Goal: Book appointment/travel/reservation

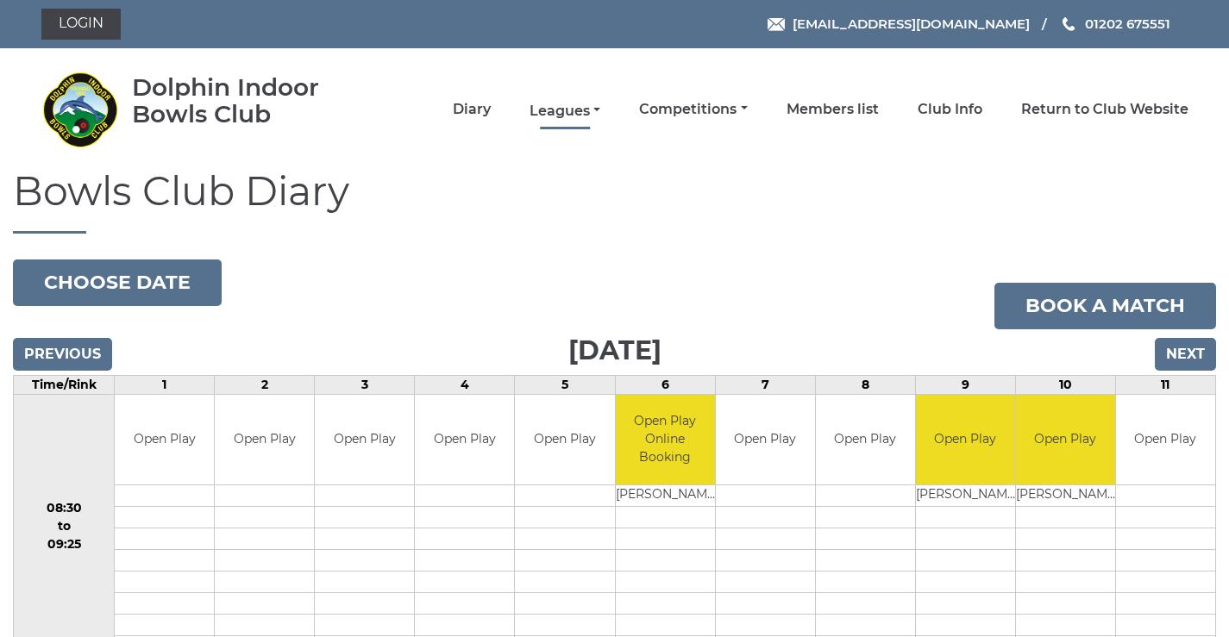
click at [569, 108] on link "Leagues" at bounding box center [564, 111] width 71 height 19
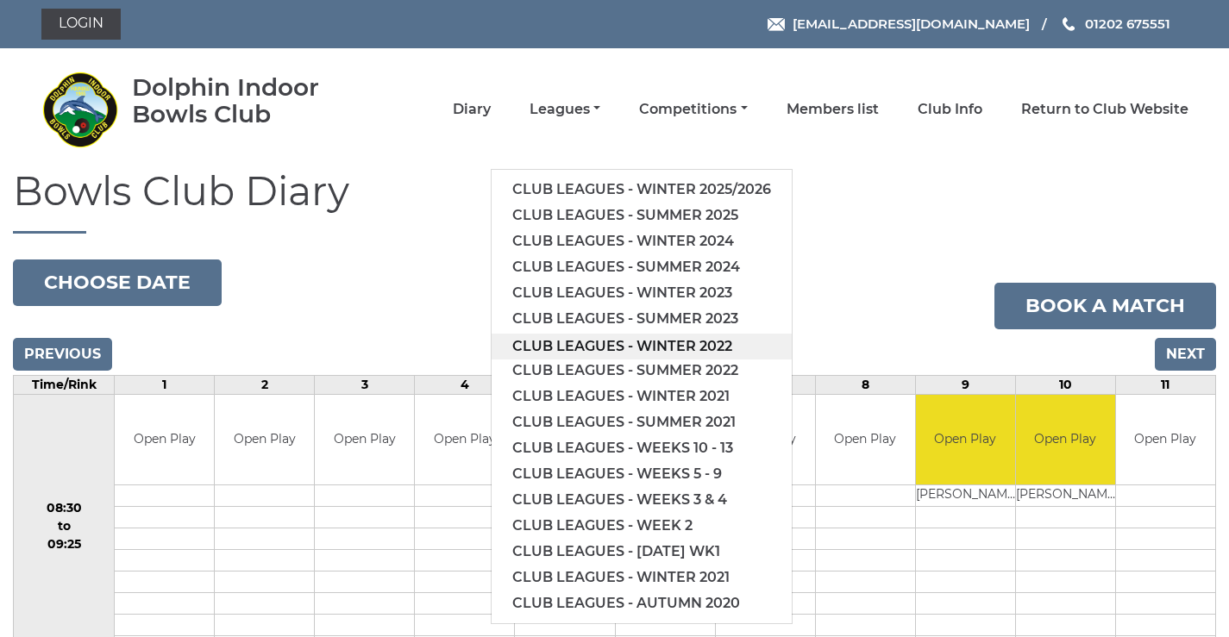
click at [589, 358] on link "Club leagues - Winter 2022" at bounding box center [641, 347] width 300 height 26
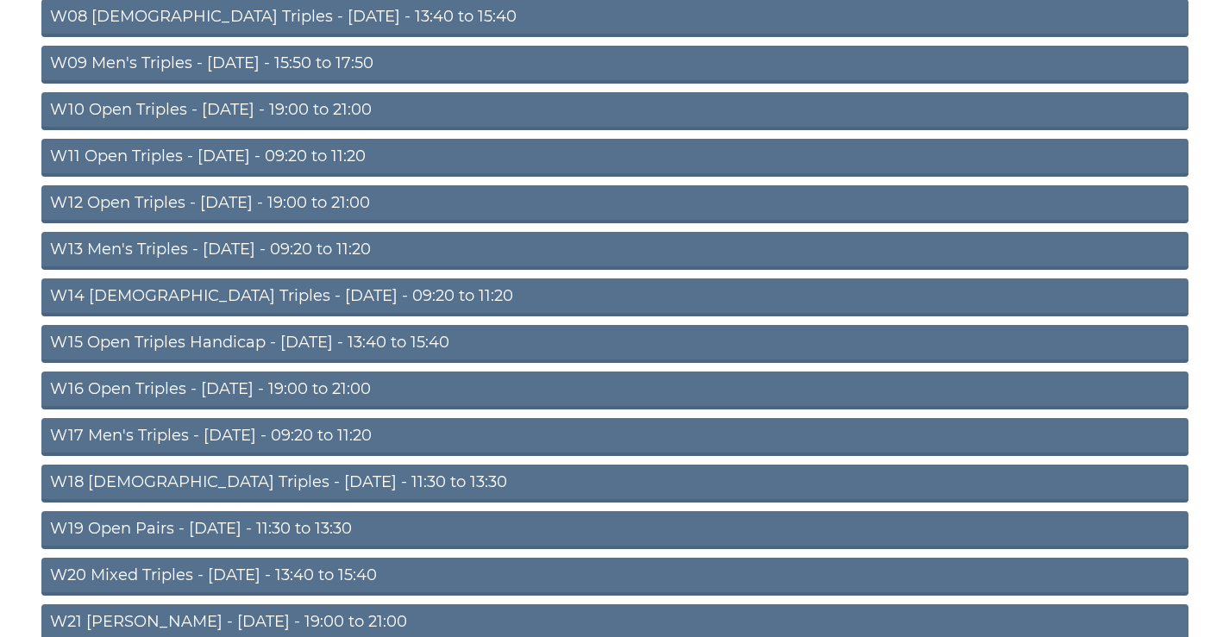
scroll to position [696, 0]
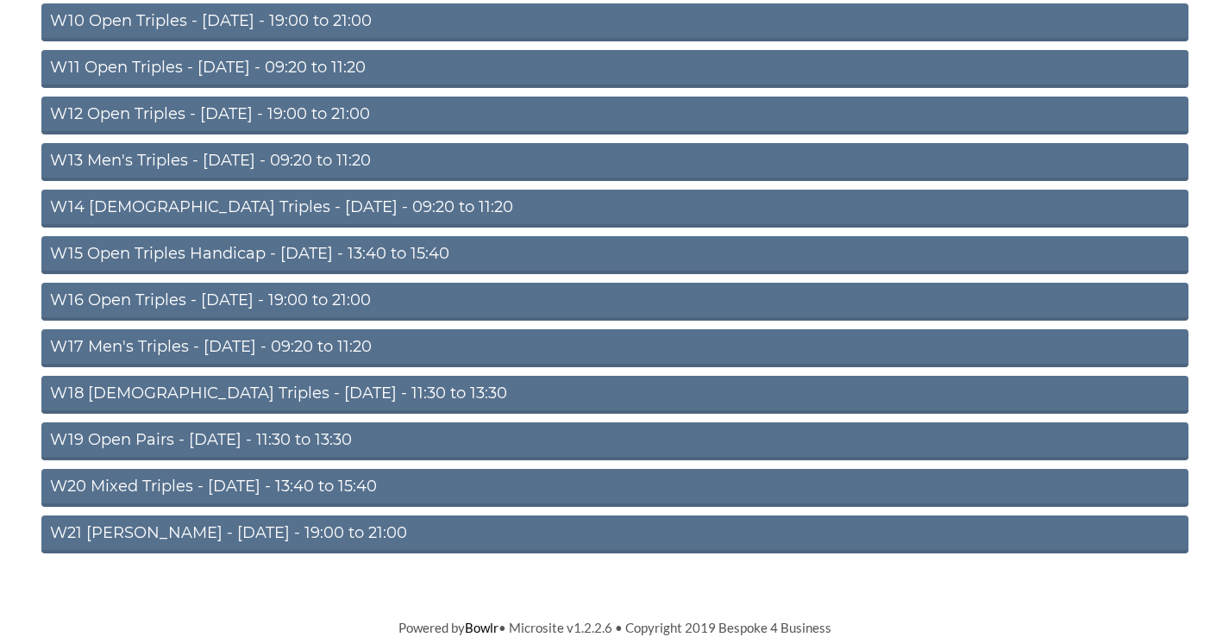
click at [300, 342] on link "W17 Men's Triples - Friday - 09:20 to 11:20" at bounding box center [614, 348] width 1147 height 38
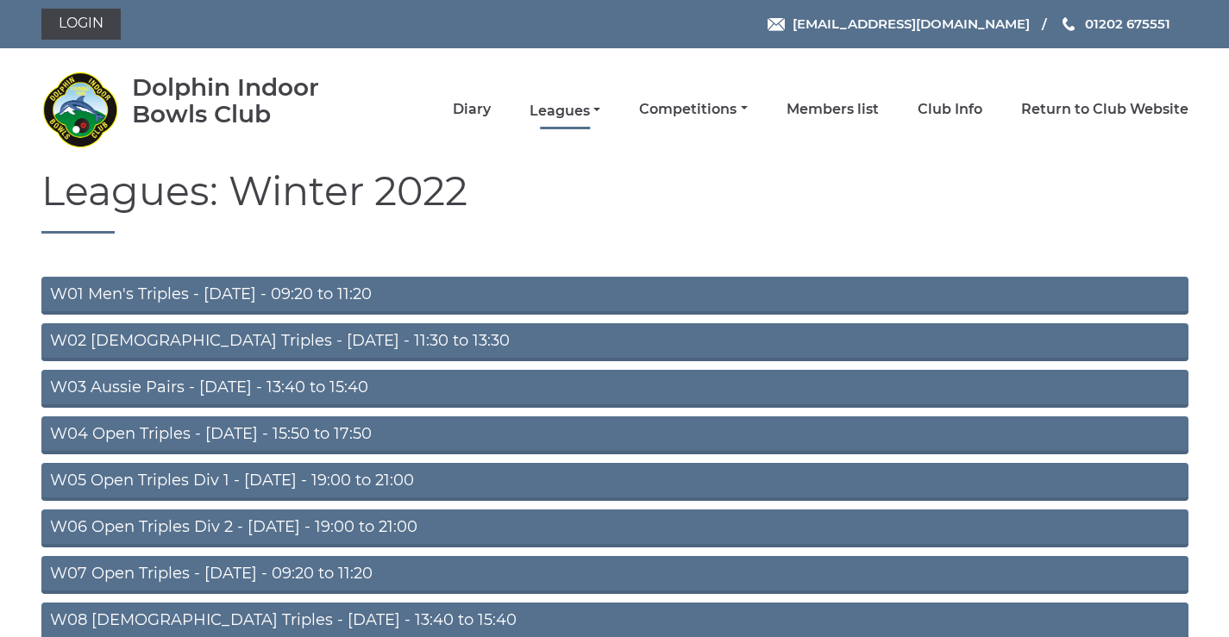
click at [579, 110] on link "Leagues" at bounding box center [564, 111] width 71 height 19
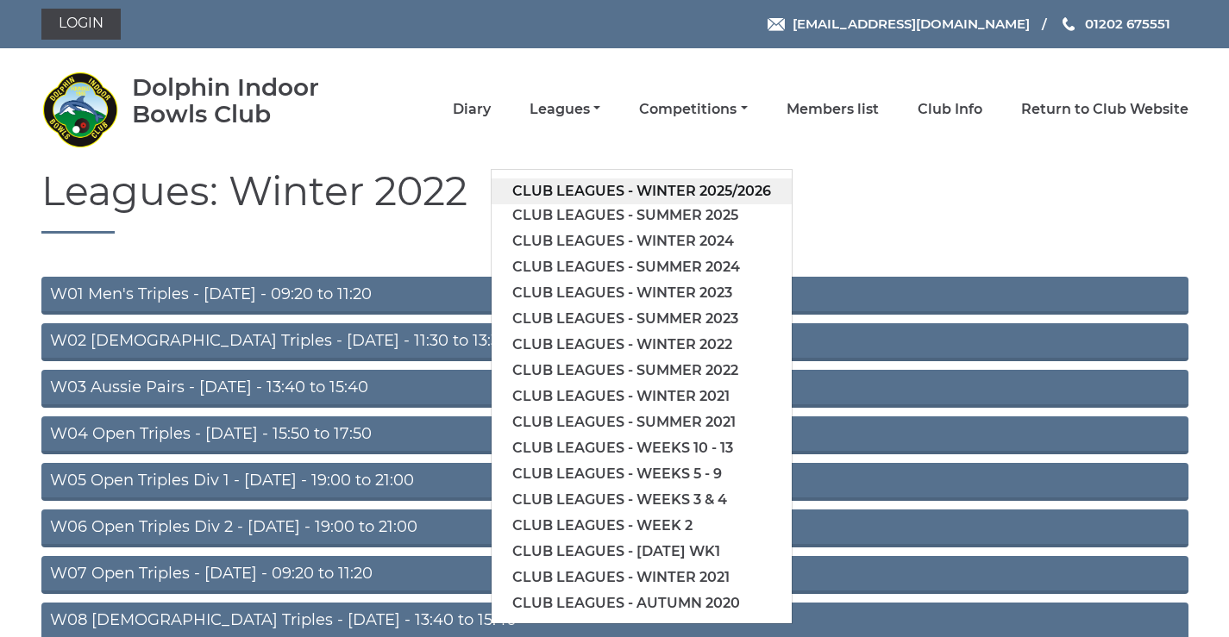
click at [573, 196] on link "Club leagues - Winter 2025/2026" at bounding box center [641, 191] width 300 height 26
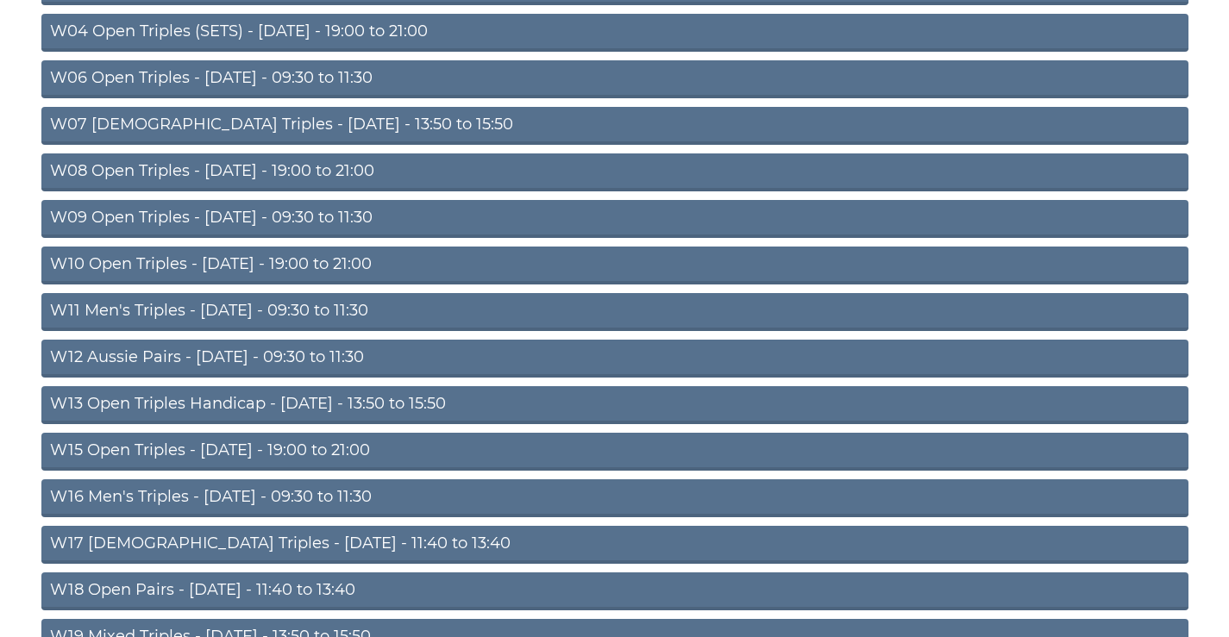
scroll to position [556, 0]
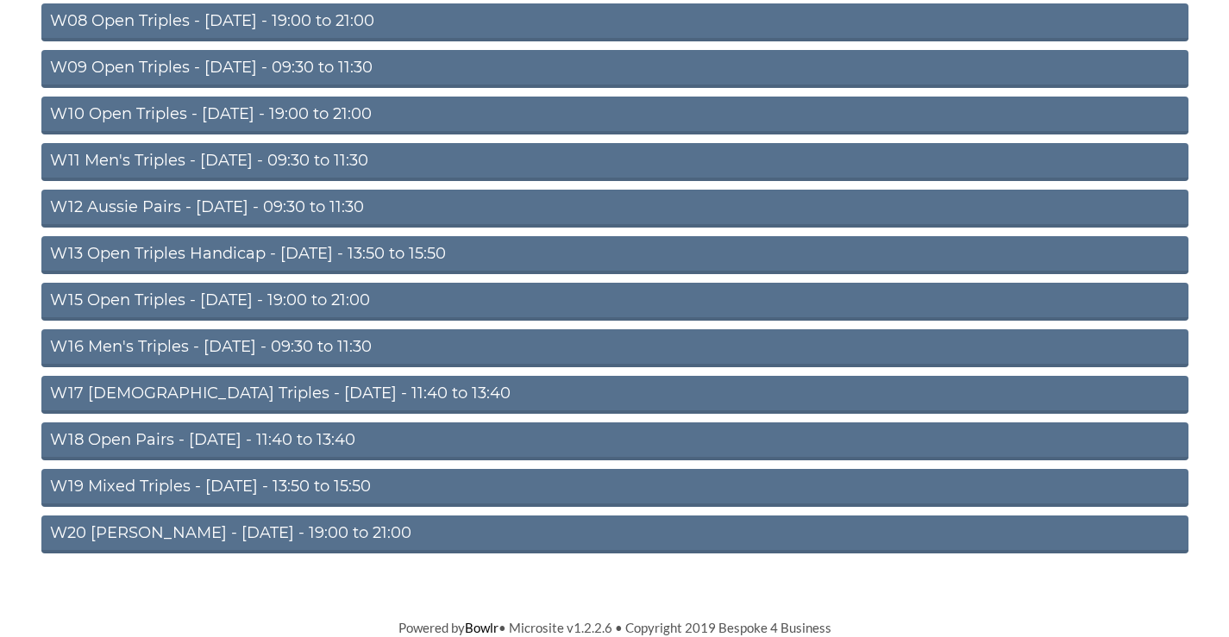
click at [197, 344] on link "W16 Men's Triples - [DATE] - 09:30 to 11:30" at bounding box center [614, 348] width 1147 height 38
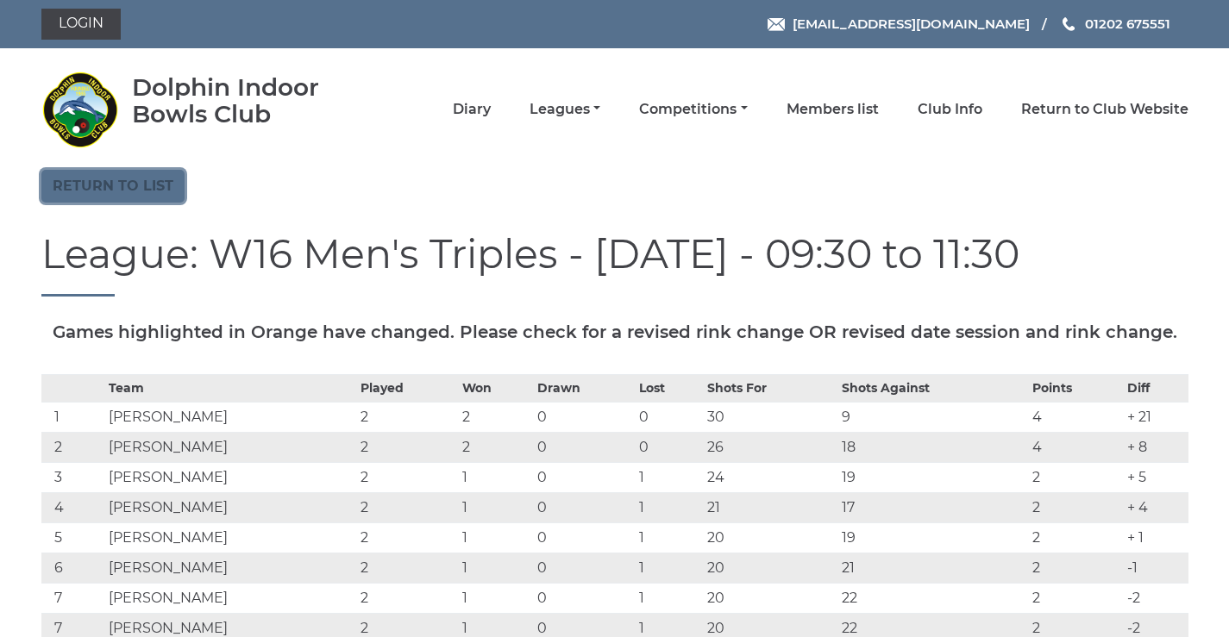
click at [160, 200] on link "Return to list" at bounding box center [112, 186] width 143 height 33
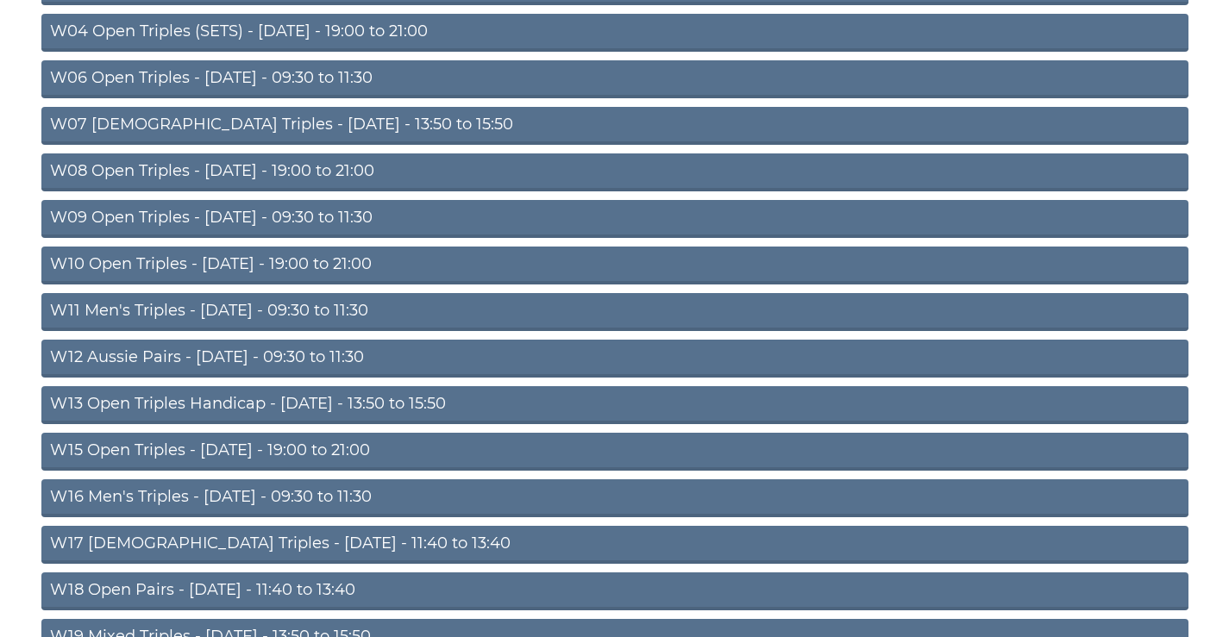
scroll to position [556, 0]
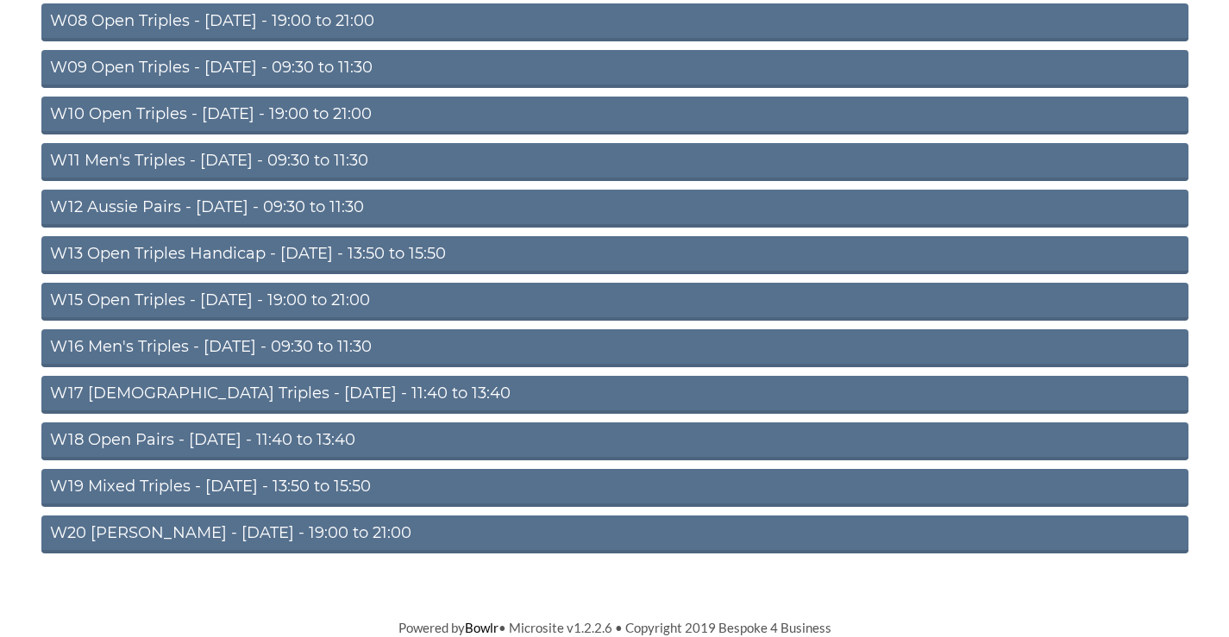
click at [308, 207] on link "W12 Aussie Pairs - Thursday - 09:30 to 11:30" at bounding box center [614, 209] width 1147 height 38
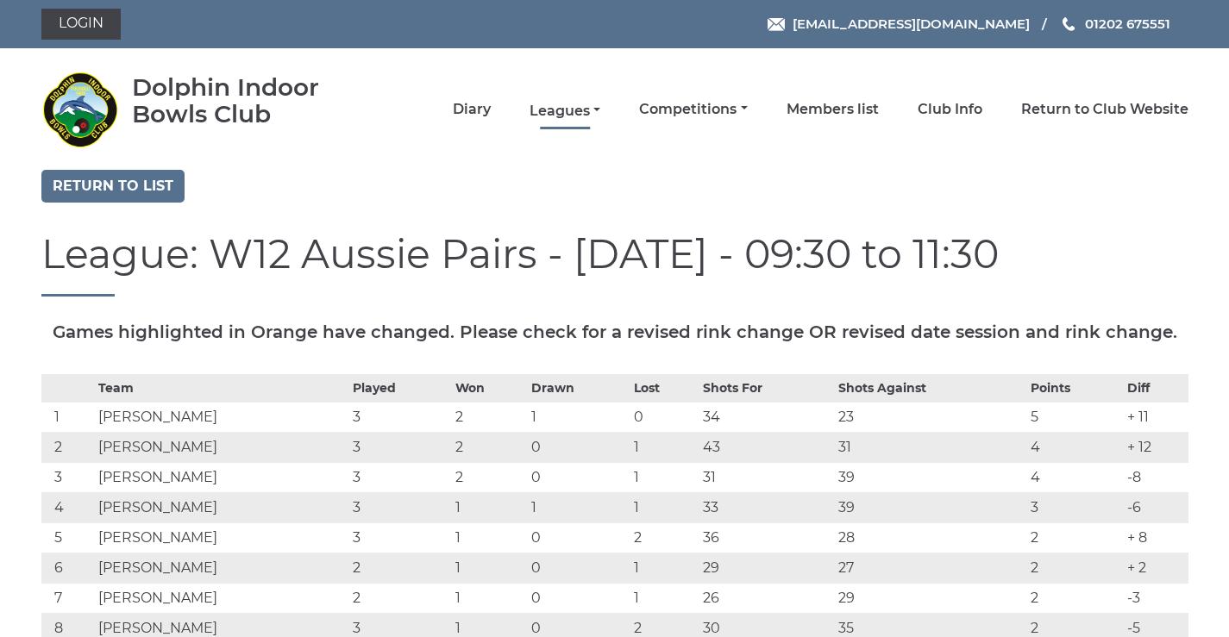
click at [564, 111] on link "Leagues" at bounding box center [564, 111] width 71 height 19
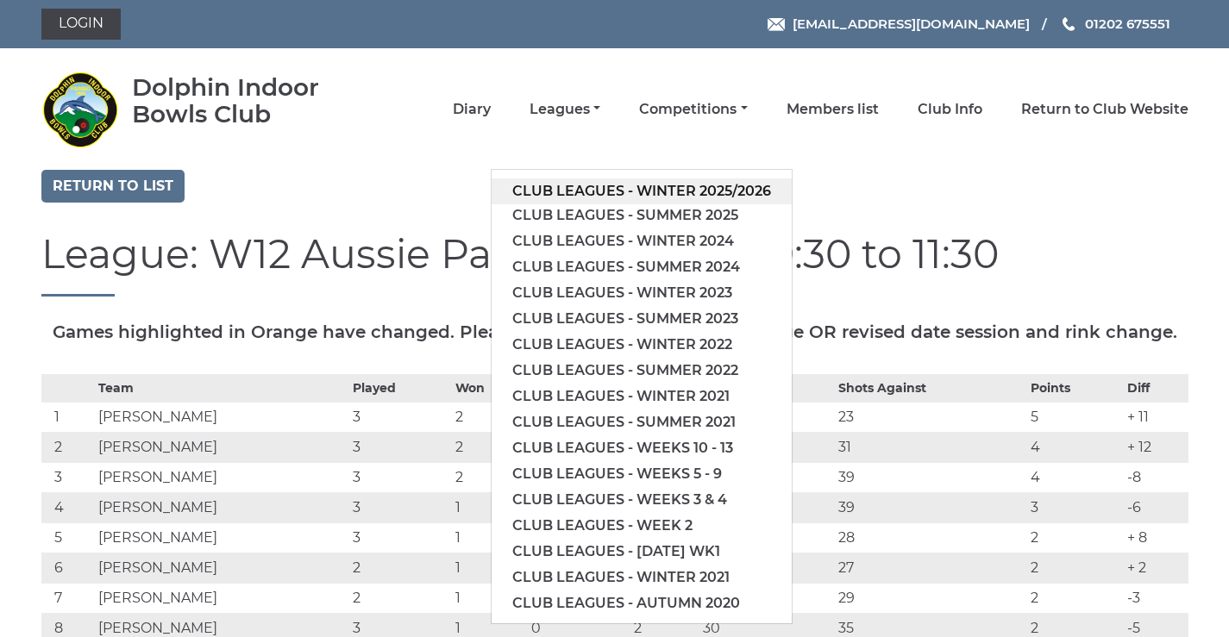
click at [591, 195] on link "Club leagues - Winter 2025/2026" at bounding box center [641, 191] width 300 height 26
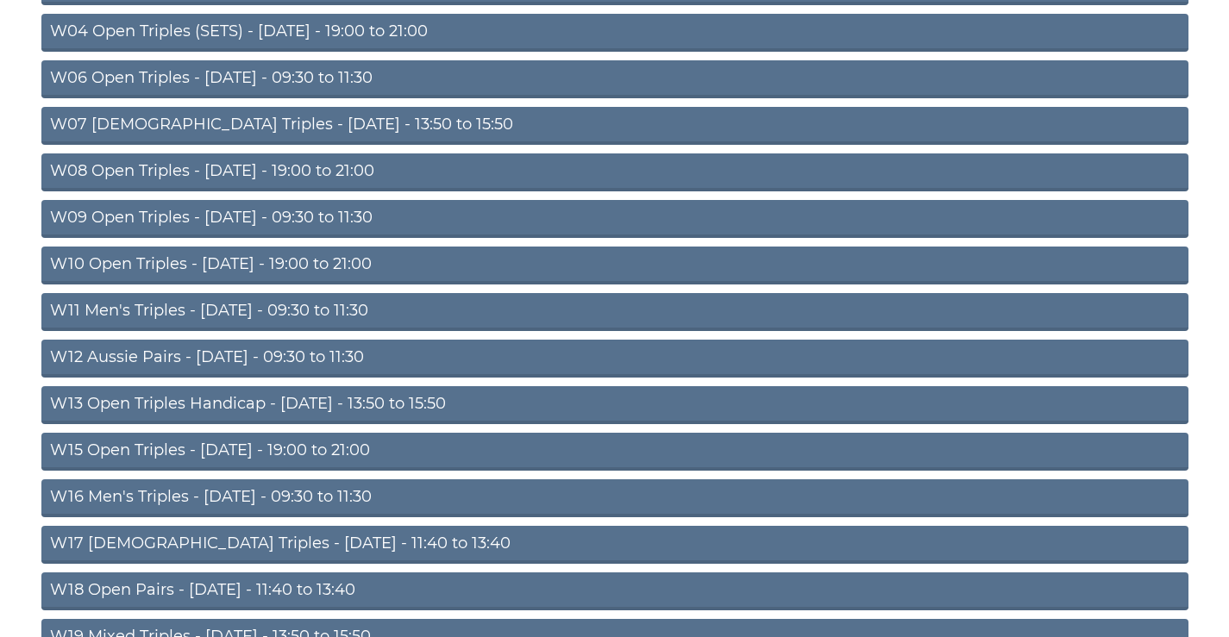
scroll to position [556, 0]
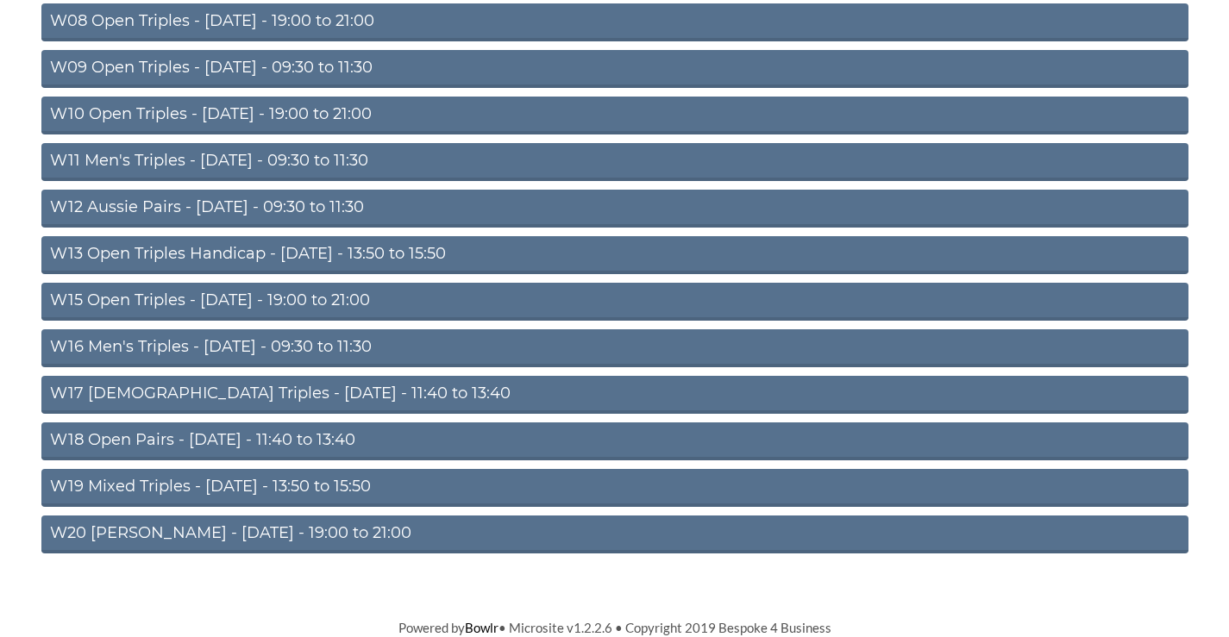
click at [314, 346] on link "W16 Men's Triples - Friday - 09:30 to 11:30" at bounding box center [614, 348] width 1147 height 38
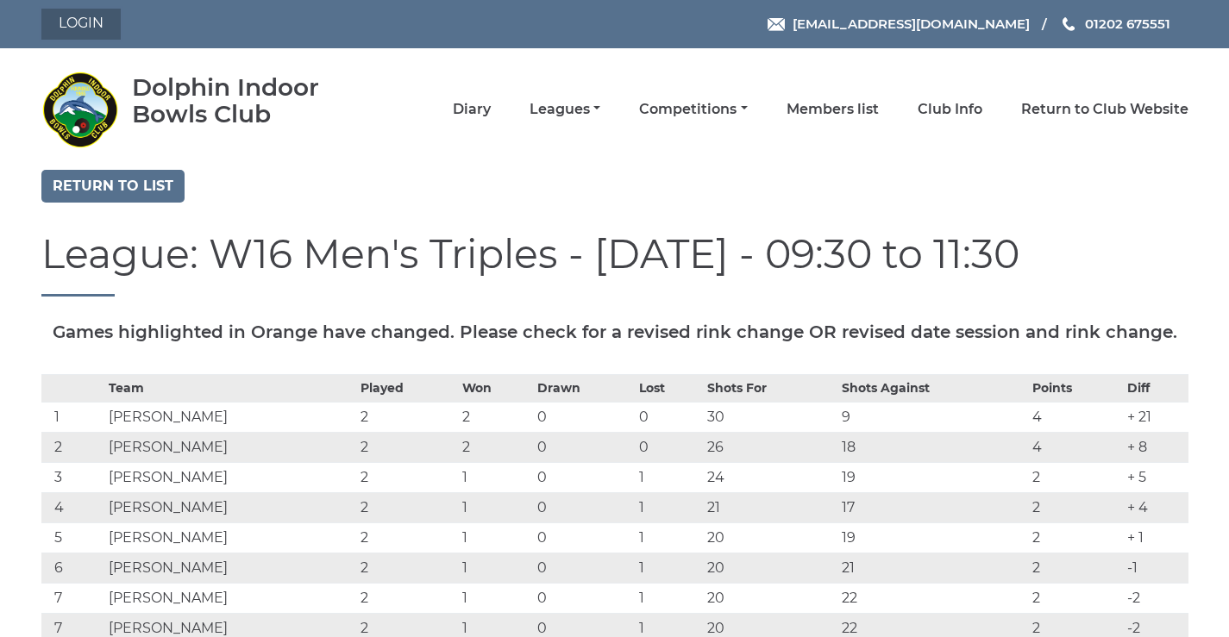
click at [67, 18] on link "Login" at bounding box center [80, 24] width 79 height 31
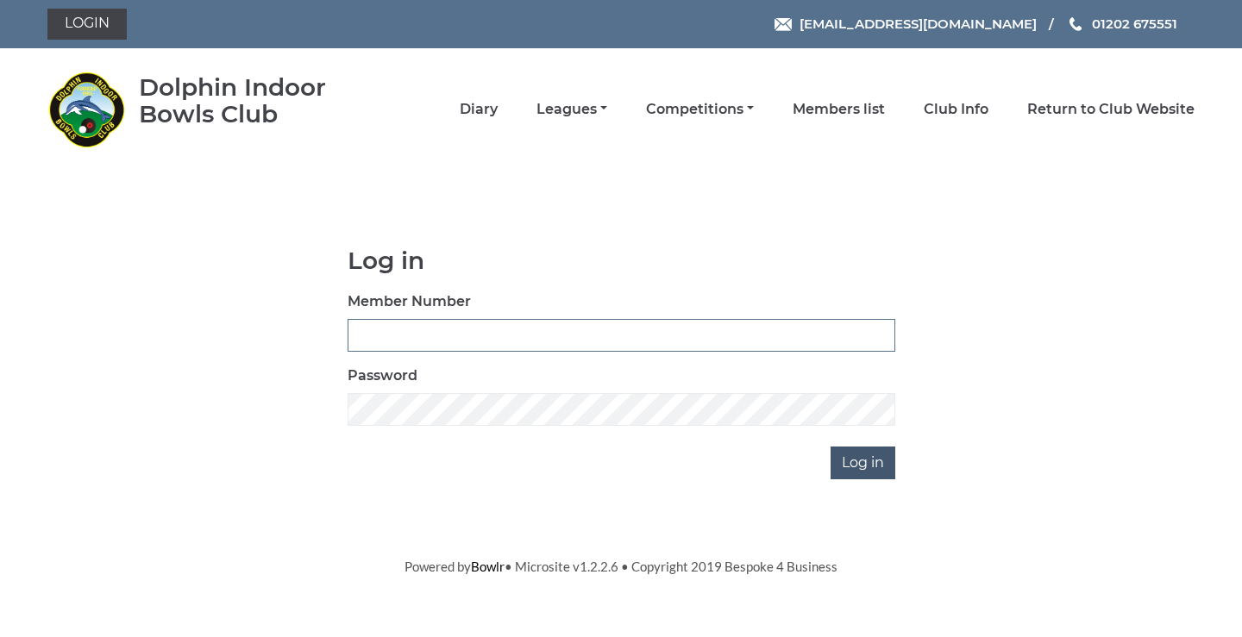
type input "3782"
click at [852, 476] on input "Log in" at bounding box center [862, 463] width 65 height 33
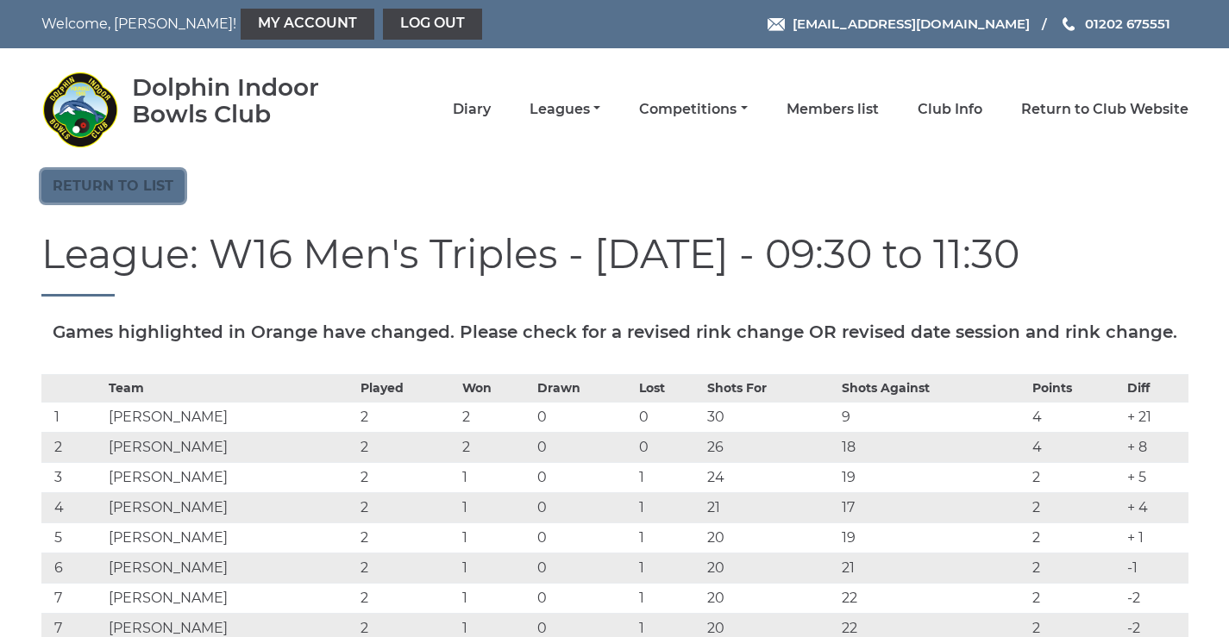
click at [185, 190] on link "Return to list" at bounding box center [112, 186] width 143 height 33
click at [467, 113] on link "Diary" at bounding box center [472, 111] width 38 height 19
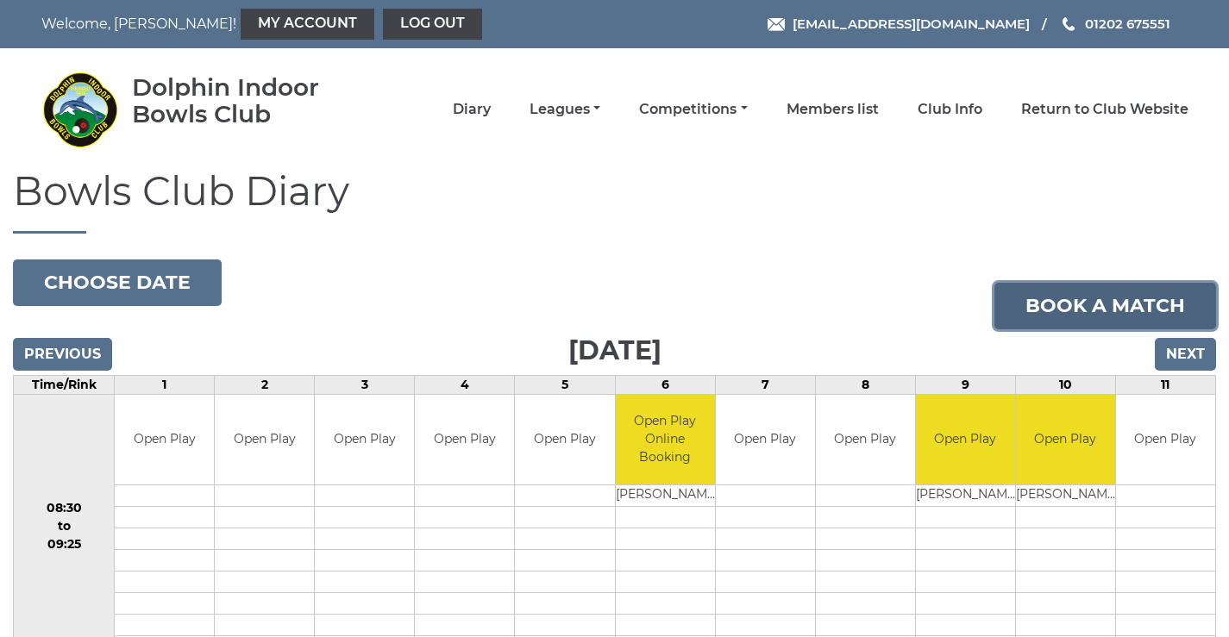
click at [1067, 303] on link "Book a match" at bounding box center [1105, 306] width 222 height 47
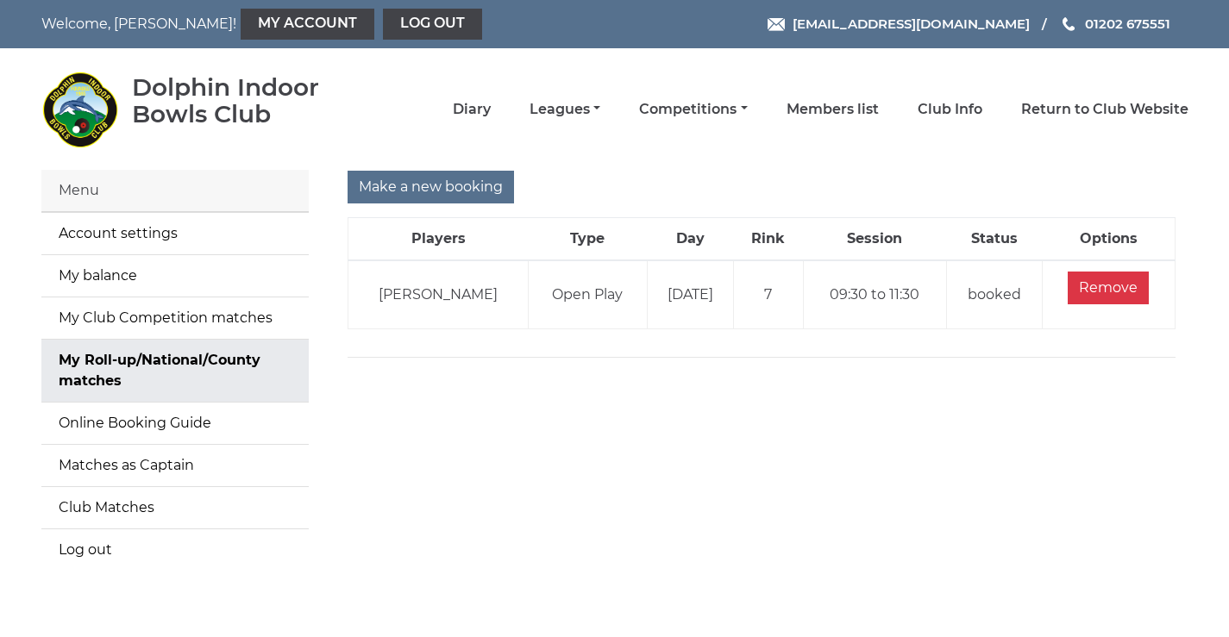
scroll to position [107, 0]
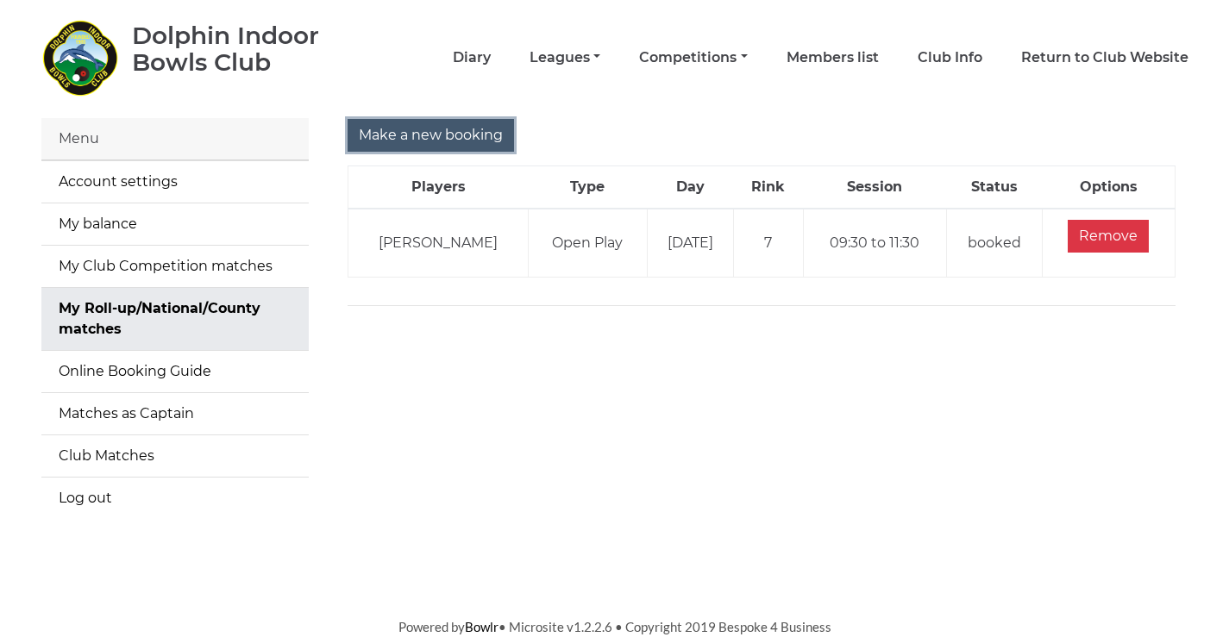
click at [486, 119] on input "Make a new booking" at bounding box center [430, 135] width 166 height 33
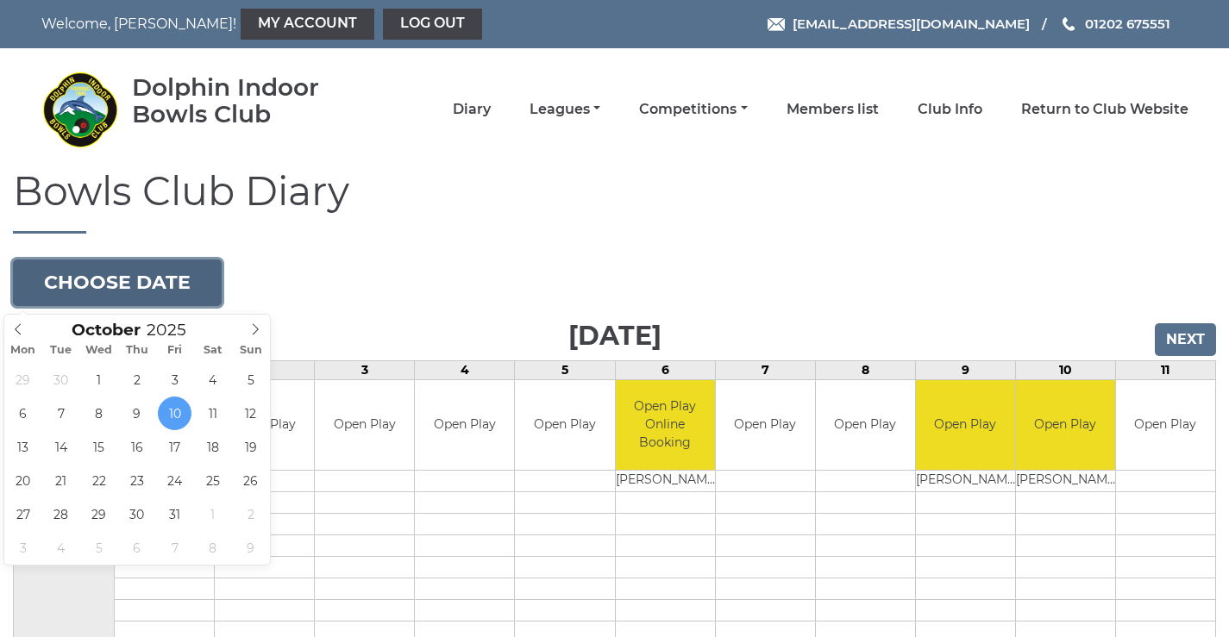
click at [126, 280] on button "Choose date" at bounding box center [117, 283] width 209 height 47
type input "2025-10-24"
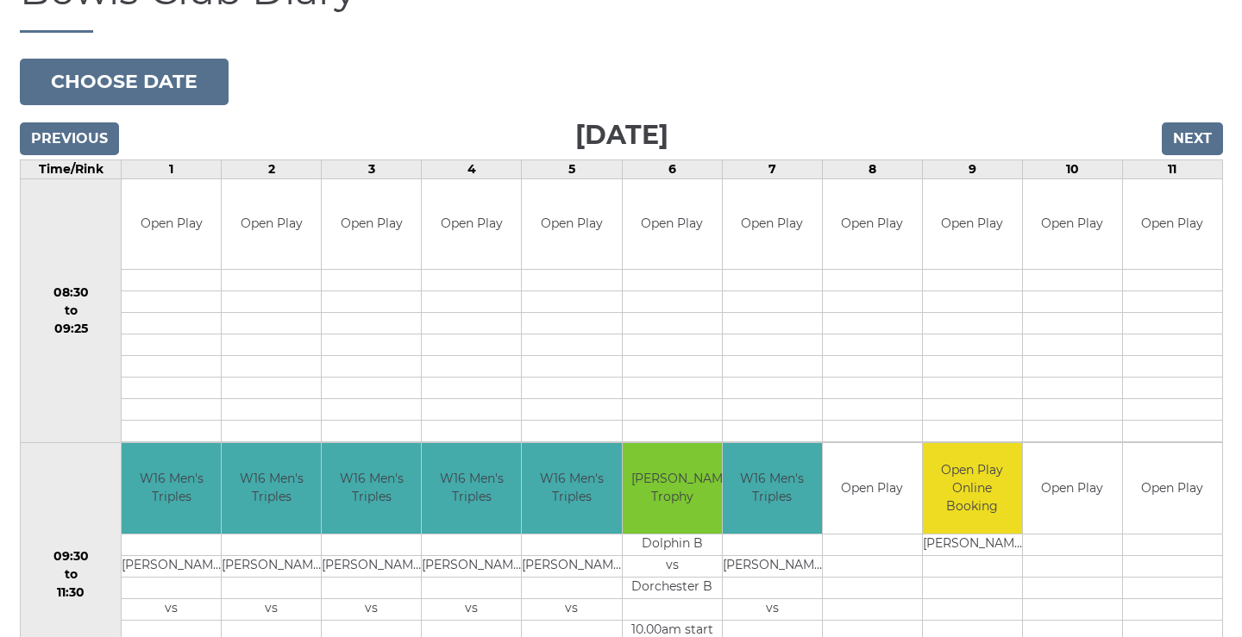
scroll to position [403, 0]
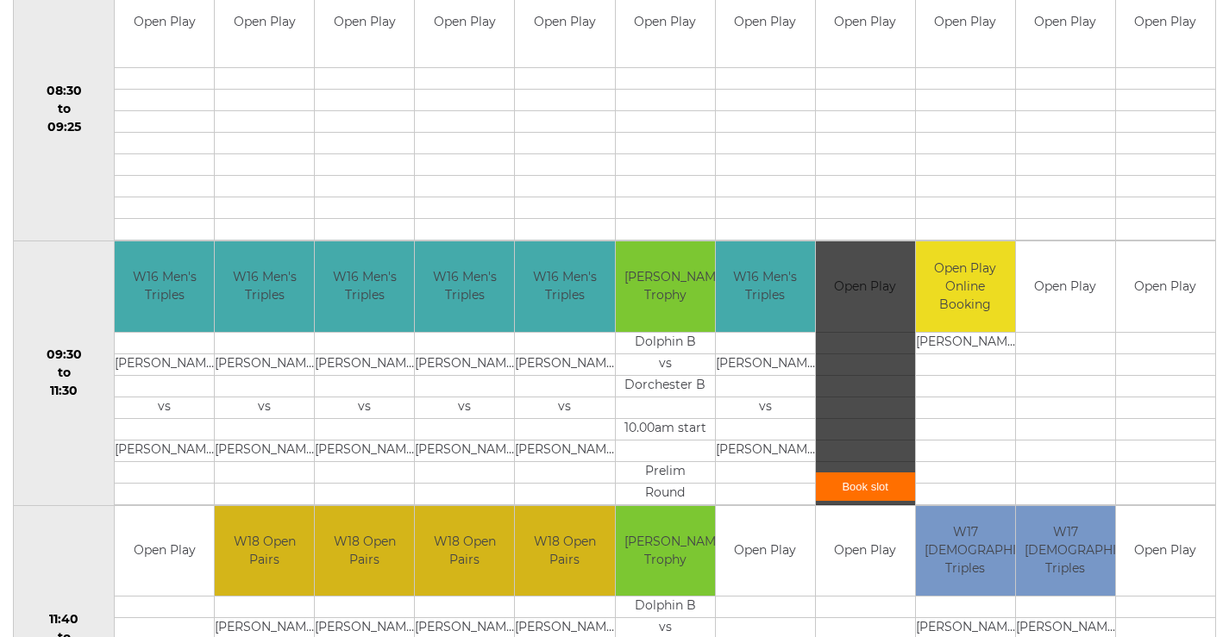
click at [872, 491] on link "Book slot" at bounding box center [865, 487] width 99 height 28
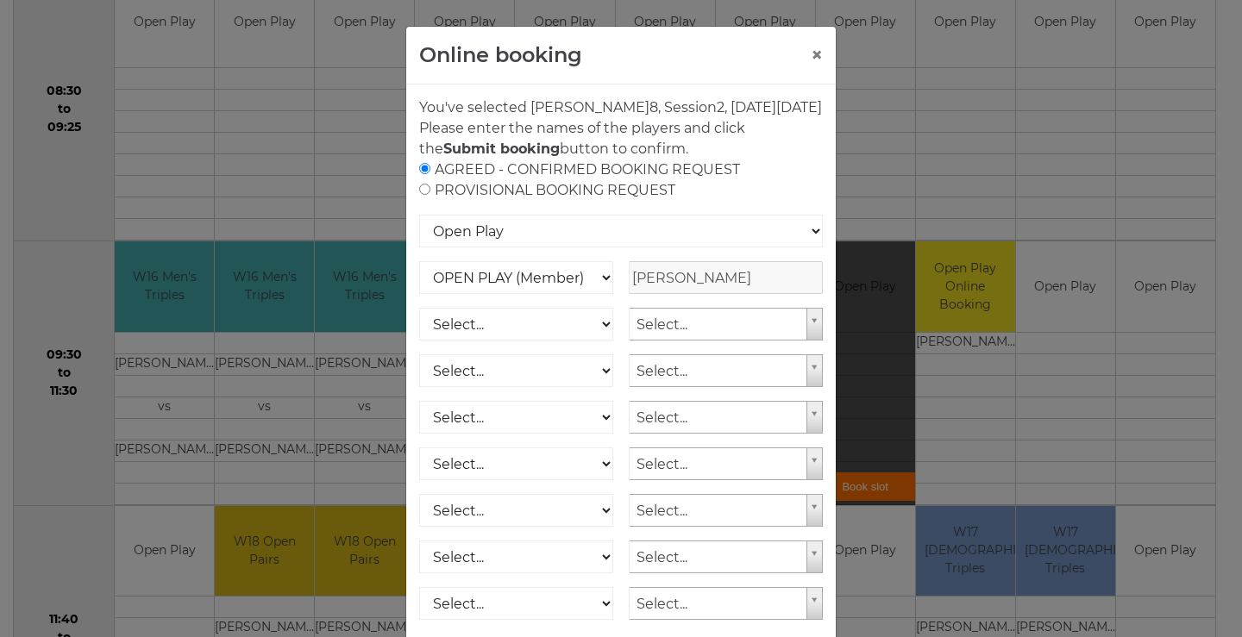
scroll to position [255, 0]
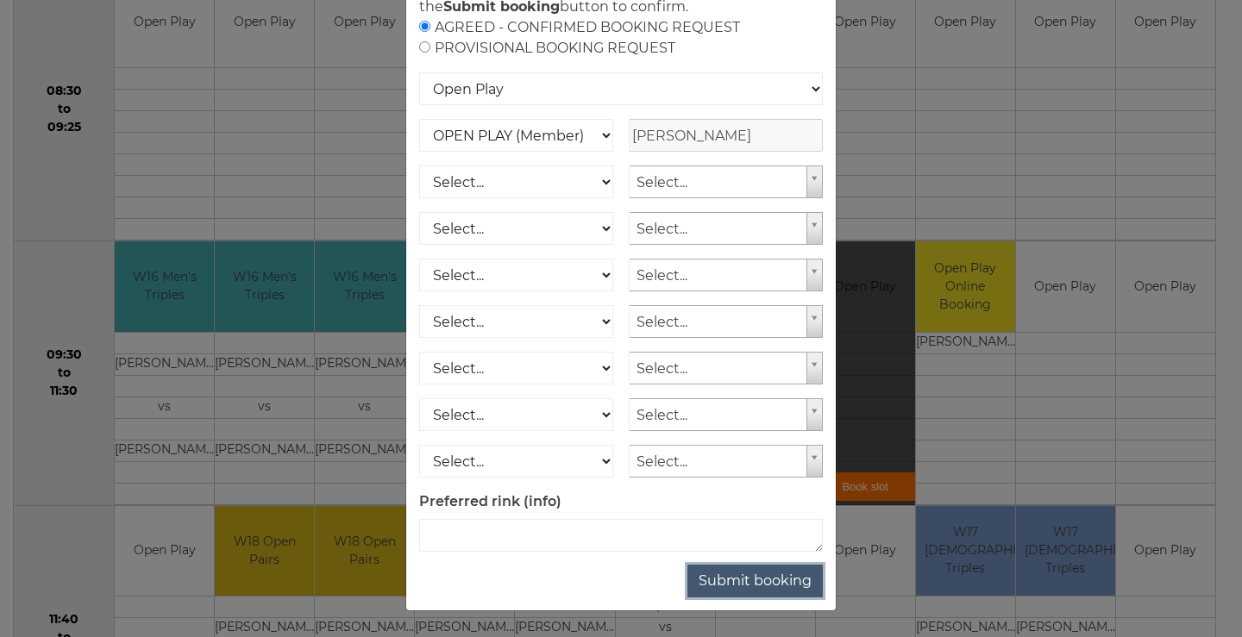
click at [717, 573] on button "Submit booking" at bounding box center [754, 581] width 135 height 33
